Goal: Check status: Check status

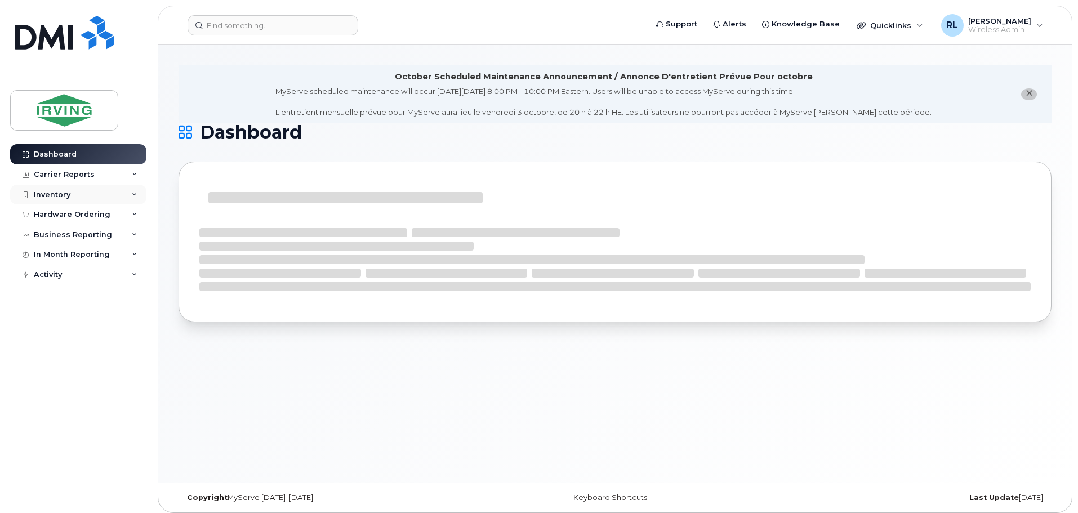
click at [50, 193] on div "Inventory" at bounding box center [52, 194] width 37 height 9
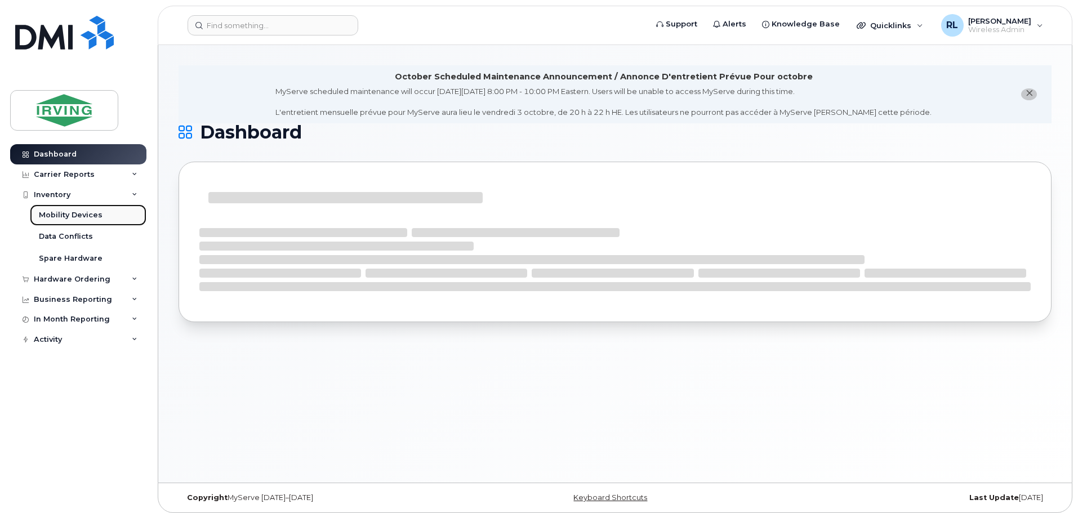
click at [61, 207] on link "Mobility Devices" at bounding box center [88, 214] width 117 height 21
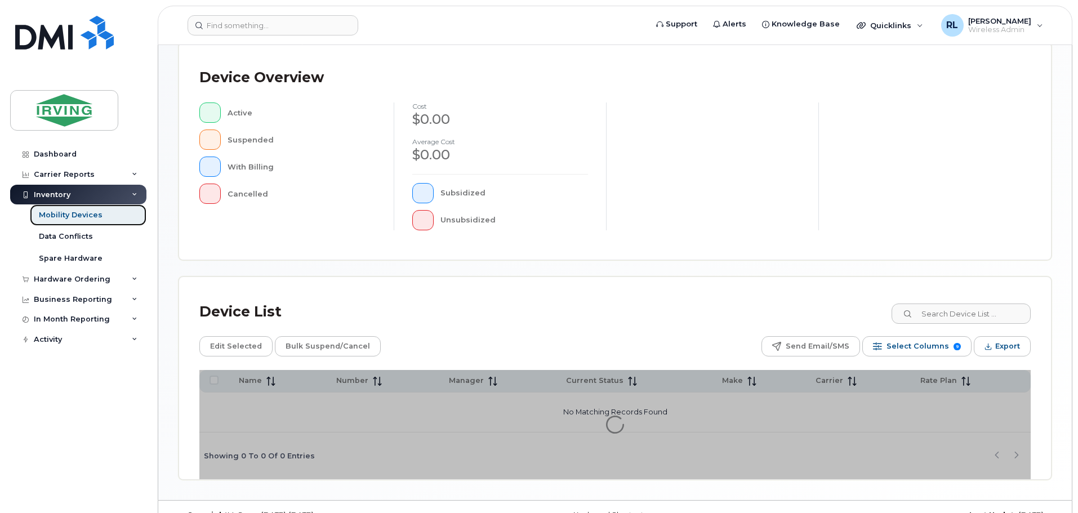
scroll to position [261, 0]
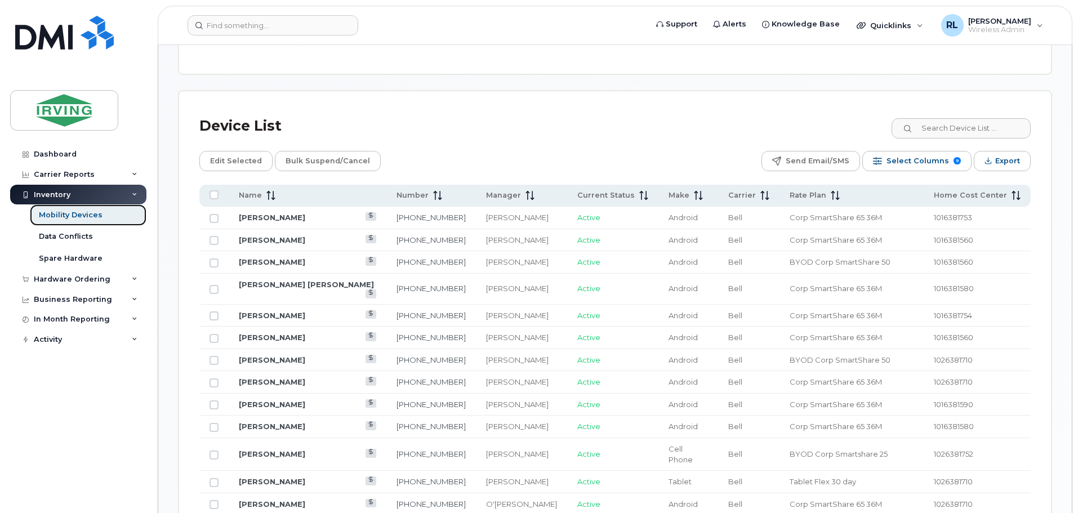
scroll to position [493, 0]
click at [270, 190] on icon at bounding box center [270, 194] width 9 height 9
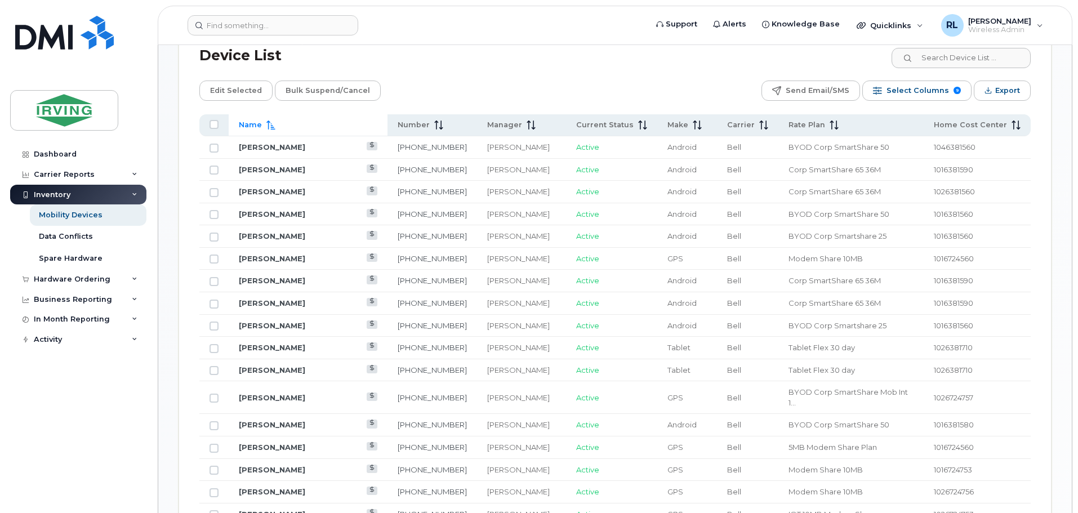
scroll to position [579, 0]
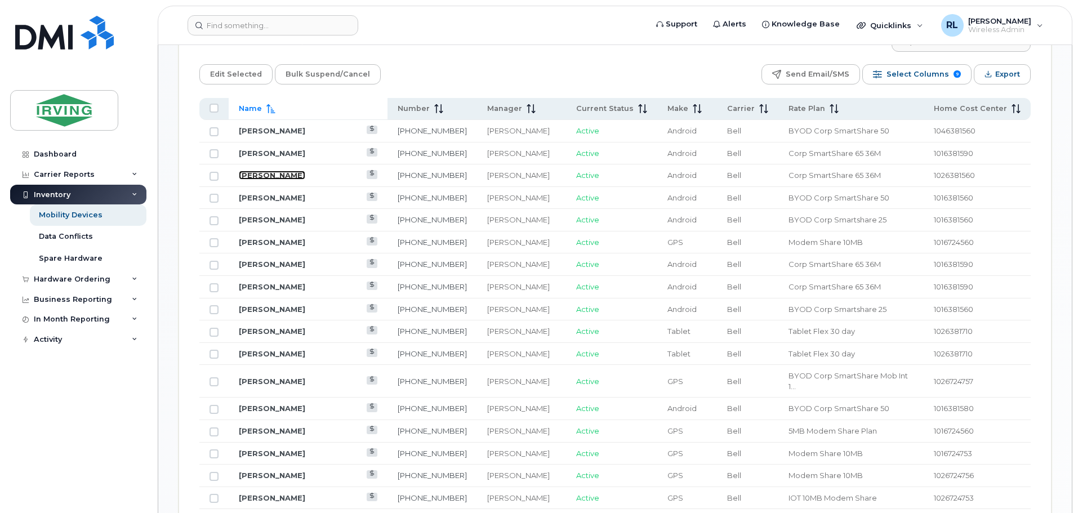
click at [280, 171] on link "[PERSON_NAME]" at bounding box center [272, 175] width 66 height 9
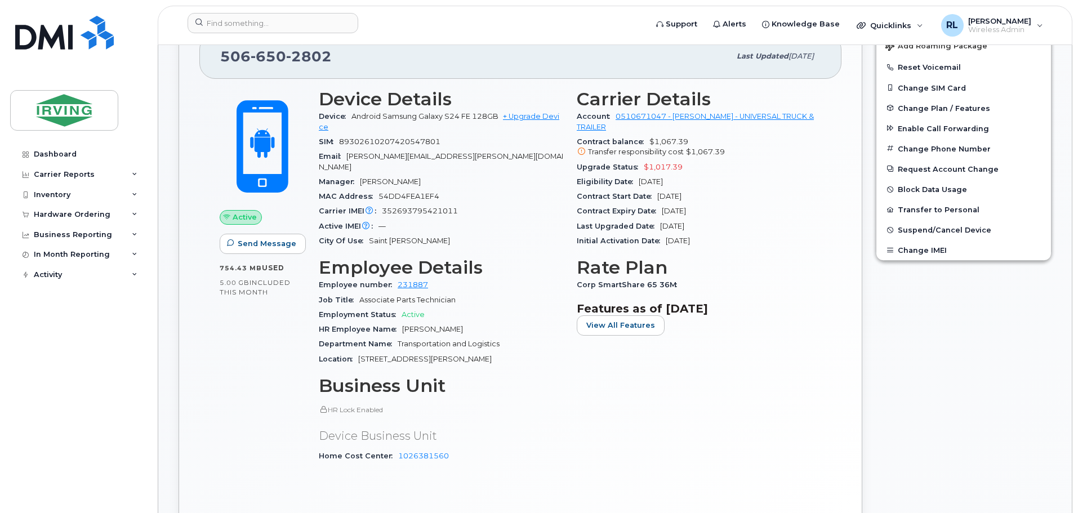
scroll to position [351, 0]
